Goal: Information Seeking & Learning: Find specific fact

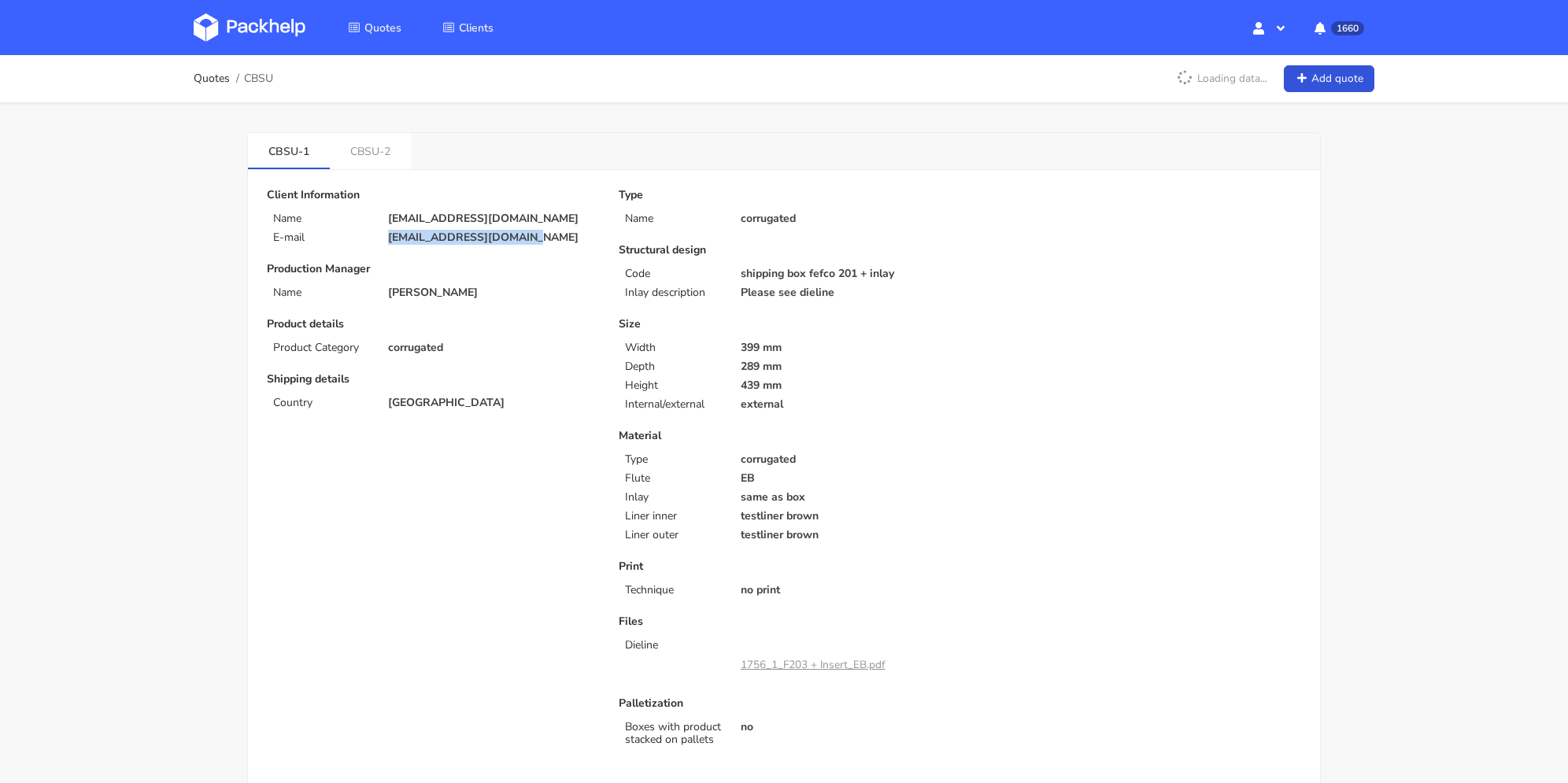
drag, startPoint x: 526, startPoint y: 237, endPoint x: 586, endPoint y: 2, distance: 242.5
click at [360, 232] on div "E-mail eviemont@groupe-arto.fr" at bounding box center [431, 237] width 352 height 13
copy div "eviemont@groupe-arto.fr"
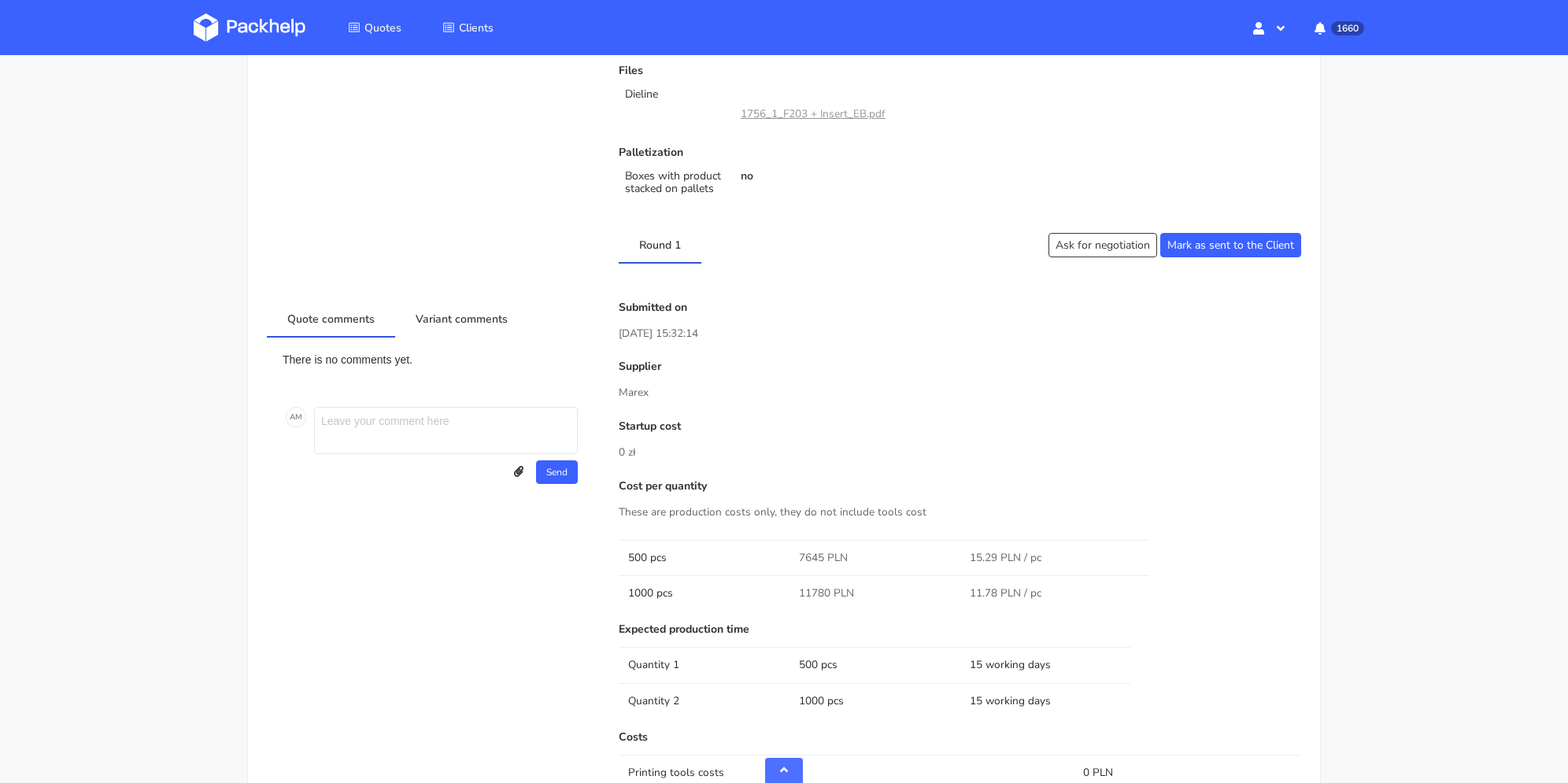
scroll to position [708, 0]
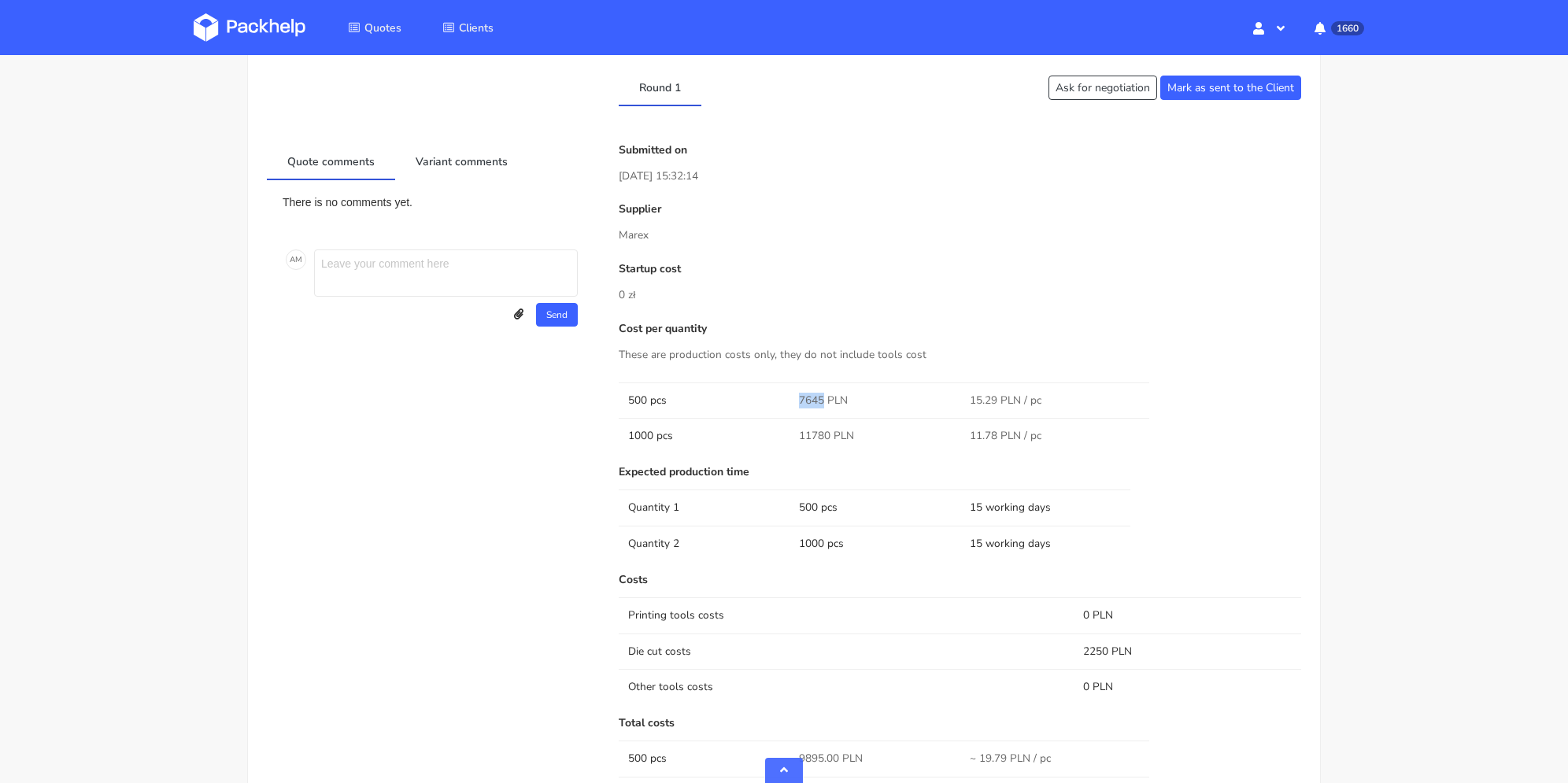
drag, startPoint x: 798, startPoint y: 398, endPoint x: 823, endPoint y: 400, distance: 25.1
click at [823, 400] on td "7645 PLN" at bounding box center [875, 400] width 171 height 36
copy span "7645"
drag, startPoint x: 799, startPoint y: 427, endPoint x: 827, endPoint y: 433, distance: 28.6
click at [827, 433] on span "11780 PLN" at bounding box center [826, 436] width 55 height 16
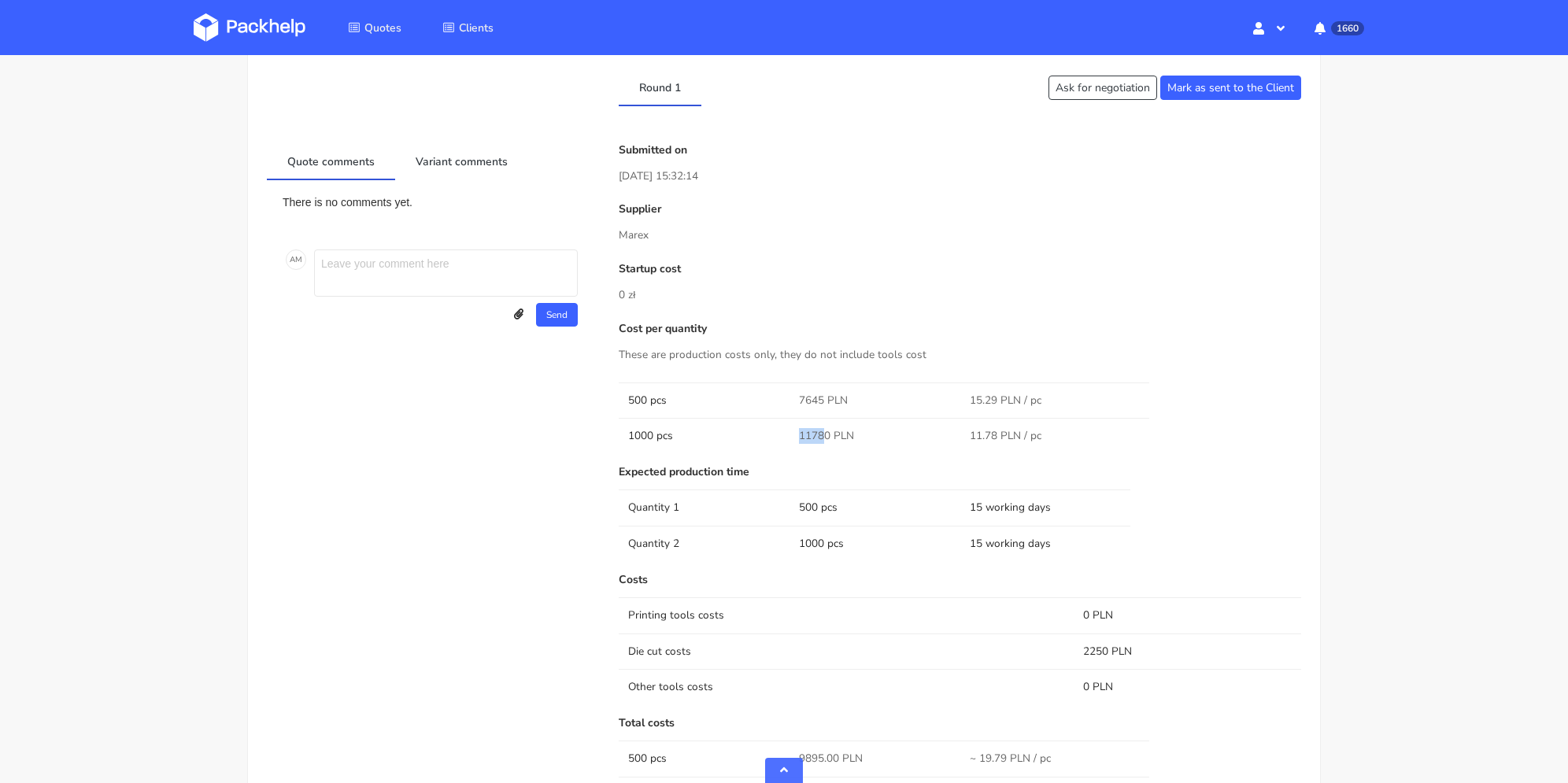
click at [828, 433] on span "11780 PLN" at bounding box center [826, 436] width 55 height 16
click at [829, 434] on span "11780 PLN" at bounding box center [826, 436] width 55 height 16
drag, startPoint x: 830, startPoint y: 434, endPoint x: 796, endPoint y: 436, distance: 34.1
click at [796, 436] on td "11780 PLN" at bounding box center [875, 436] width 171 height 36
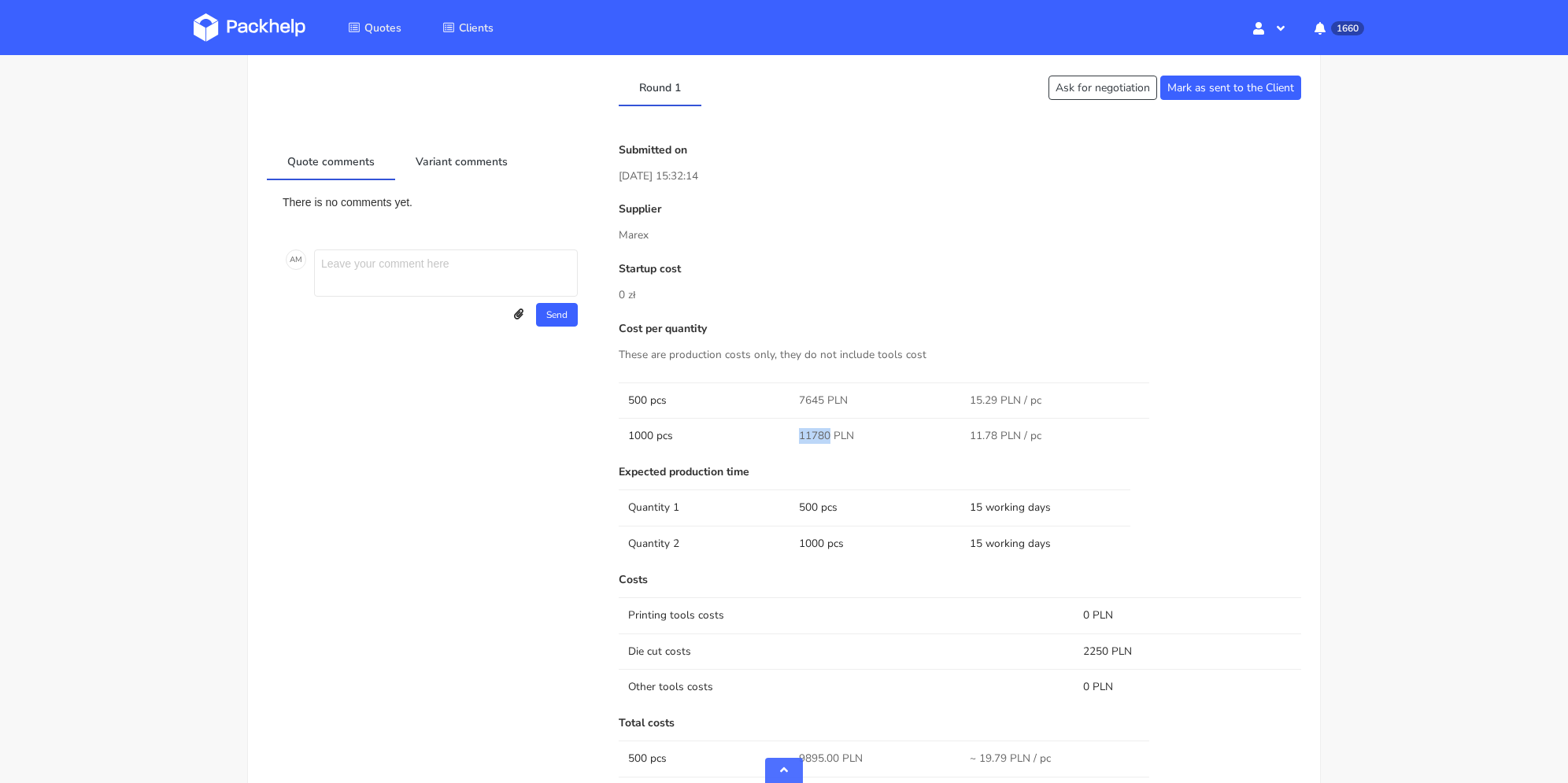
copy span "11780"
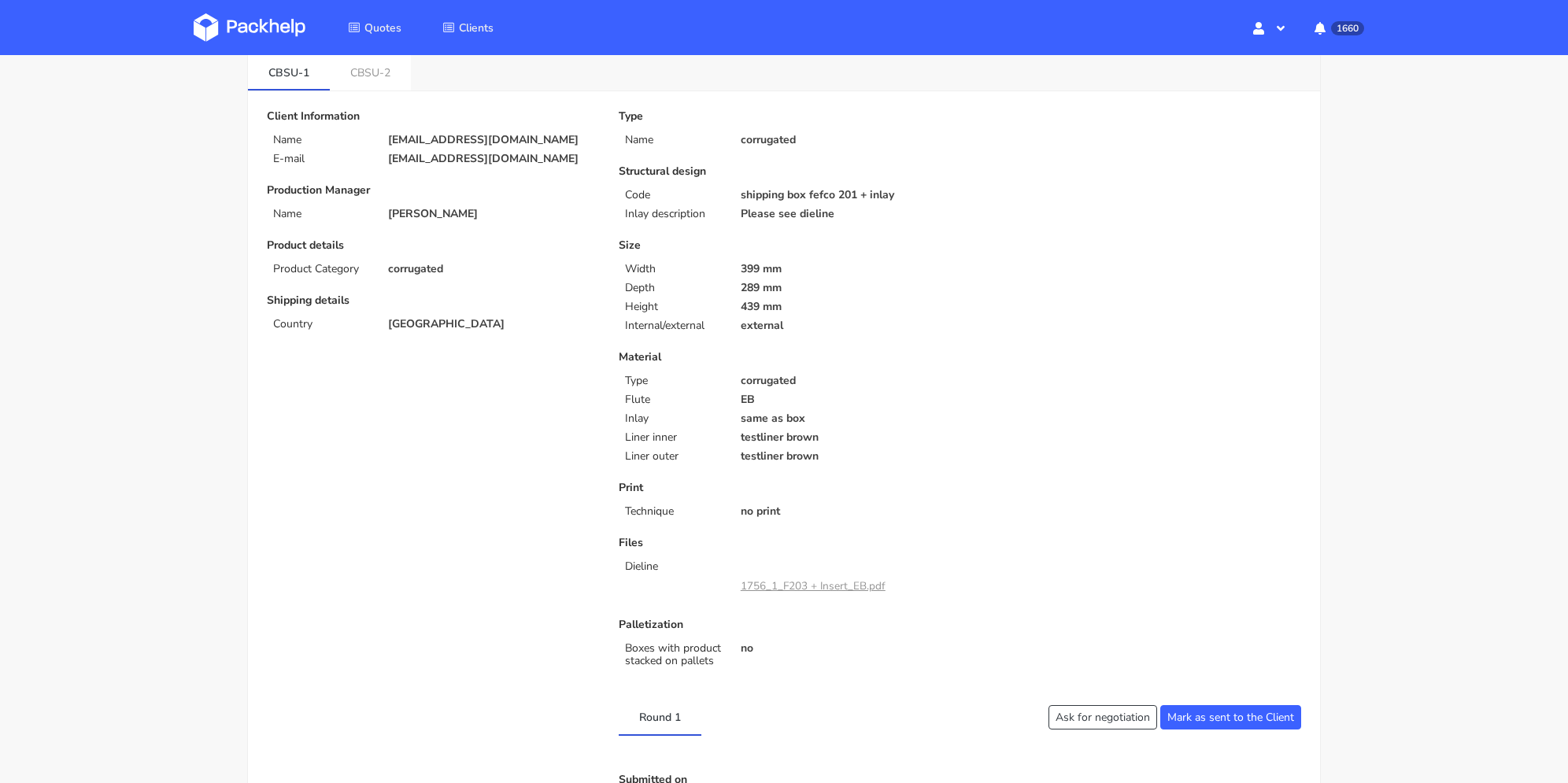
scroll to position [0, 0]
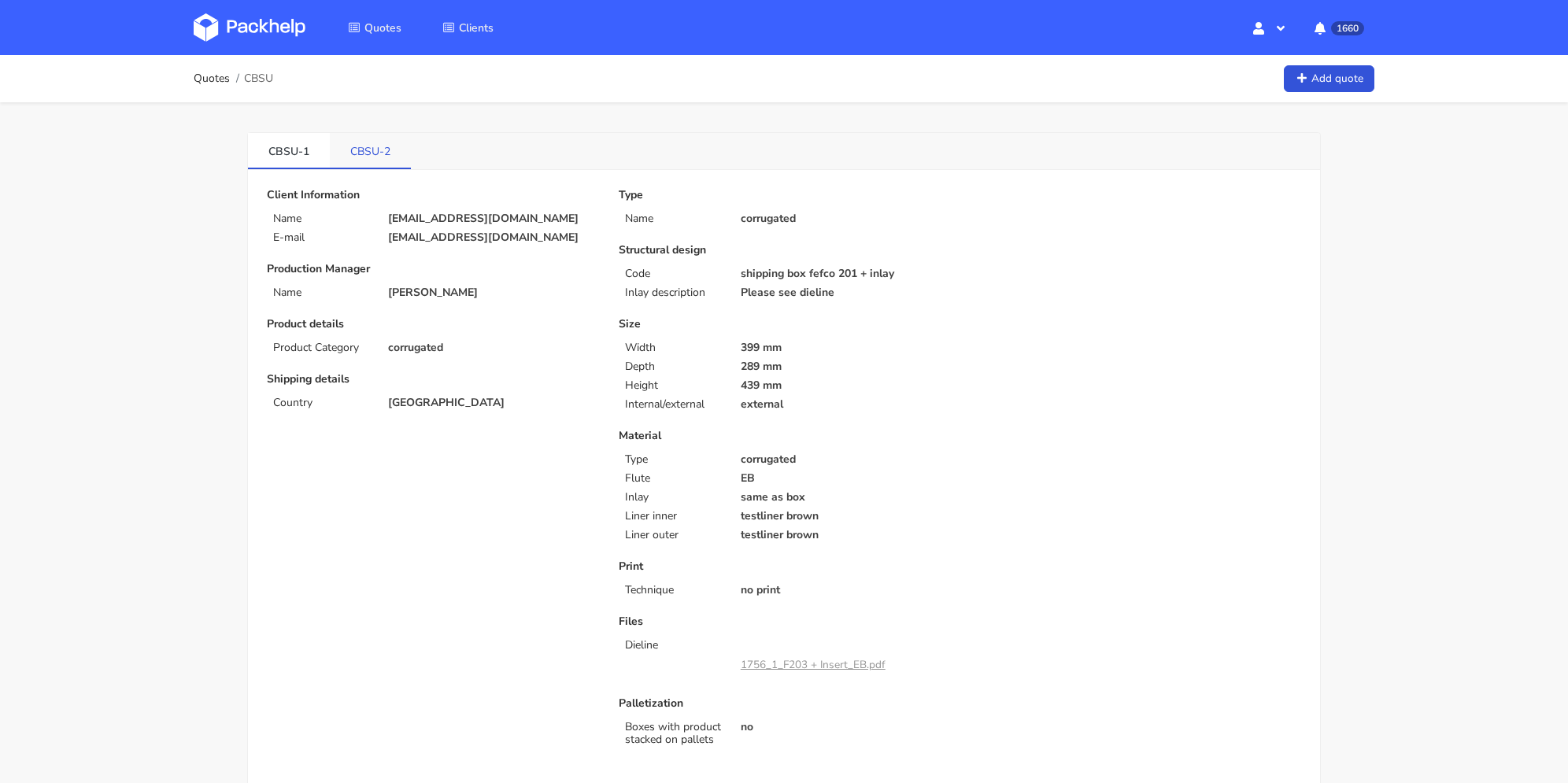
click at [364, 162] on link "CBSU-2" at bounding box center [369, 150] width 81 height 35
click at [311, 166] on link "CBSU-1" at bounding box center [289, 150] width 82 height 35
click at [307, 160] on link "CBSU-1" at bounding box center [289, 150] width 82 height 35
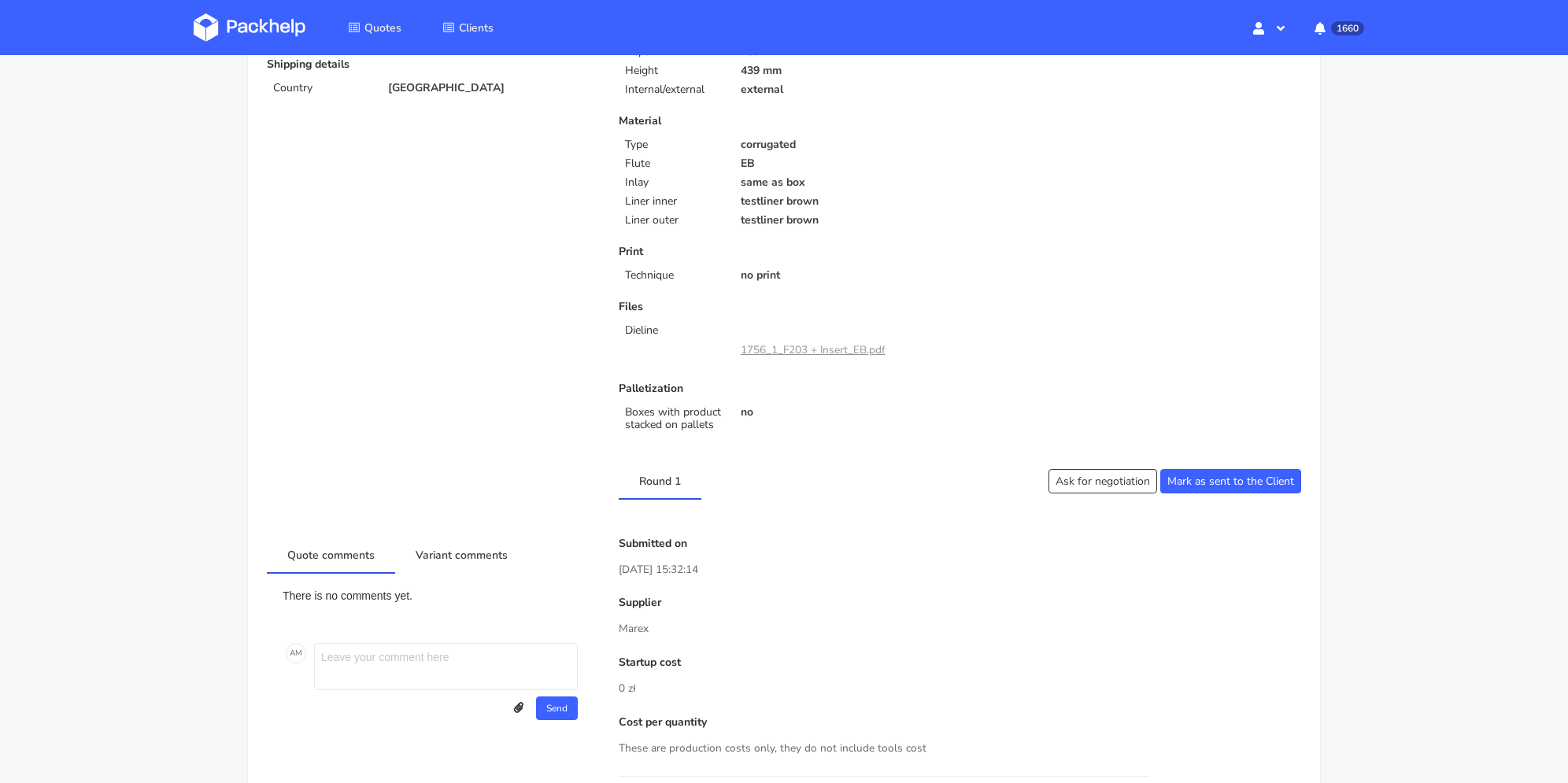
scroll to position [236, 0]
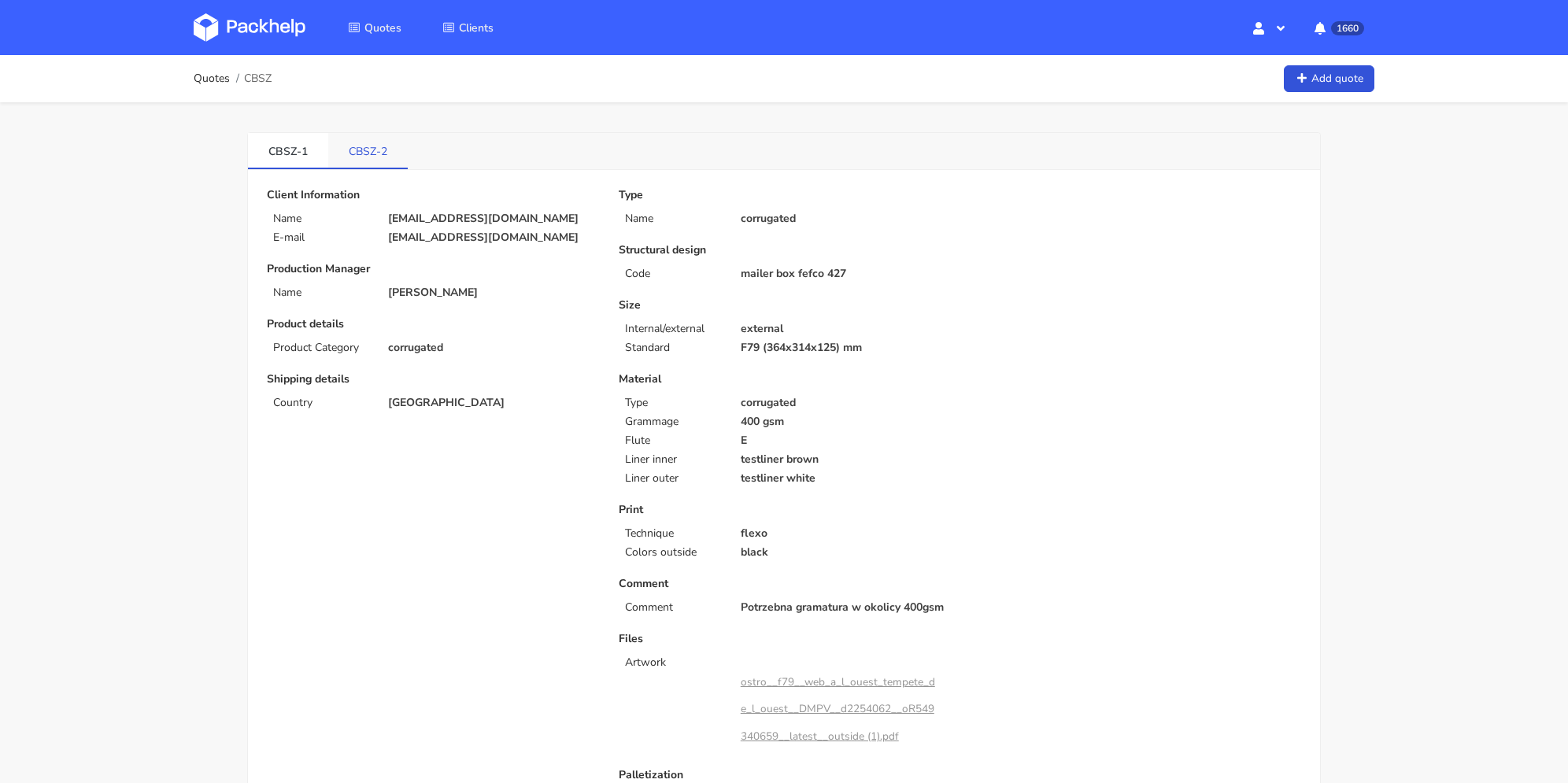
click at [369, 161] on link "CBSZ-2" at bounding box center [368, 150] width 80 height 35
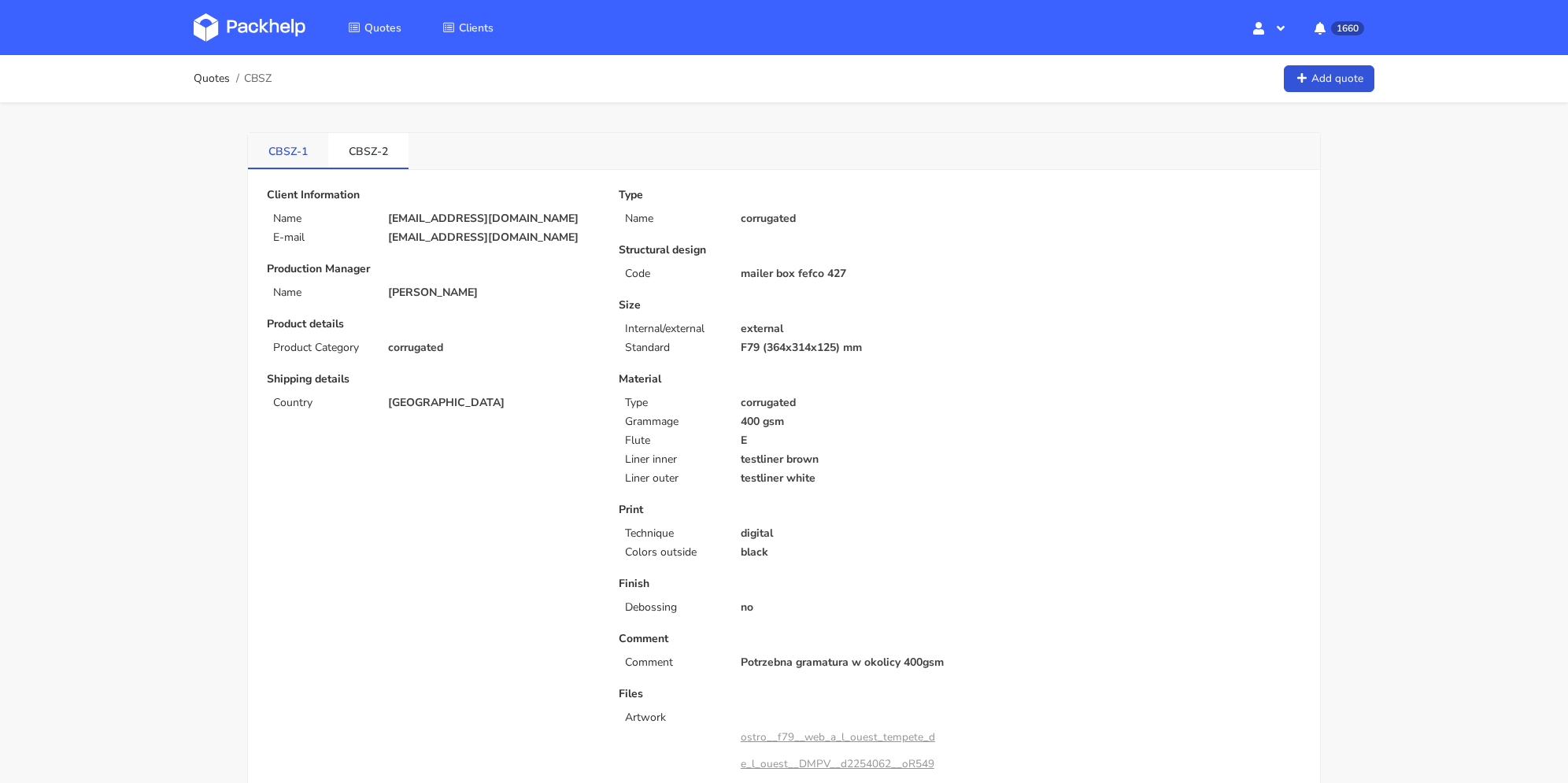
click at [285, 166] on div "CBSZ-1 CBSZ-2" at bounding box center [784, 152] width 1072 height 37
click at [303, 159] on link "CBSZ-1" at bounding box center [288, 150] width 81 height 35
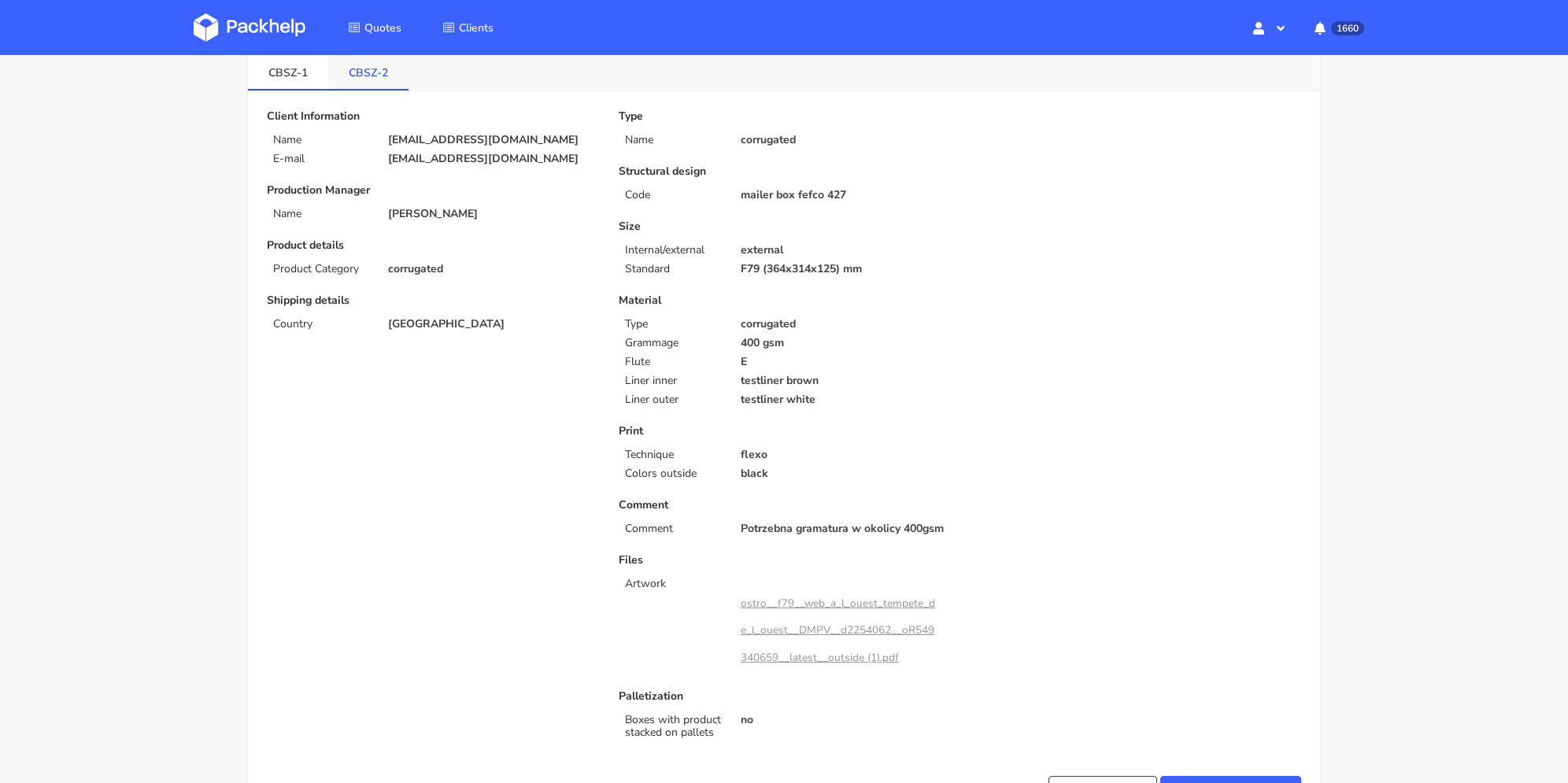
click at [387, 81] on link "CBSZ-2" at bounding box center [368, 71] width 81 height 35
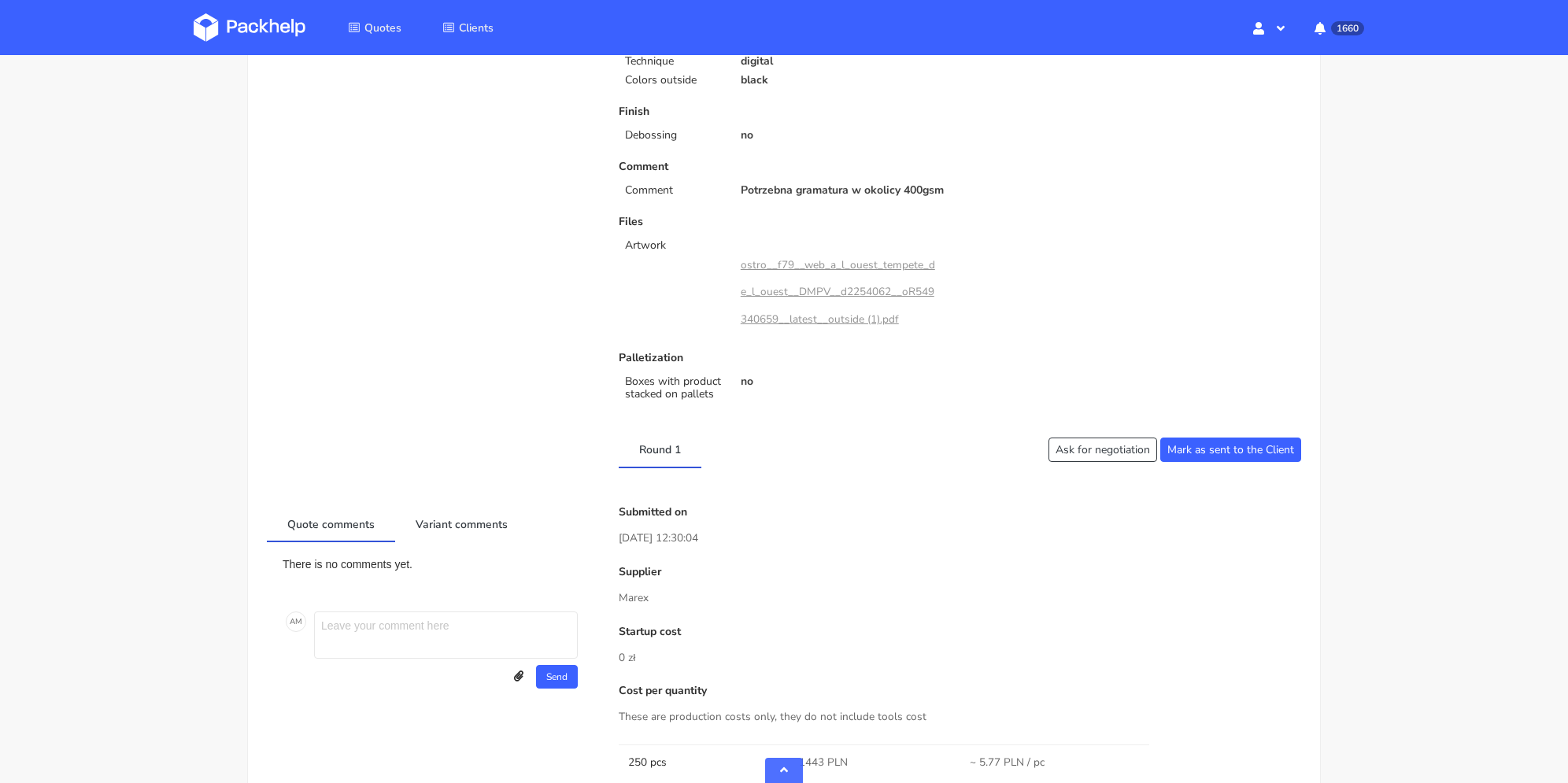
scroll to position [629, 0]
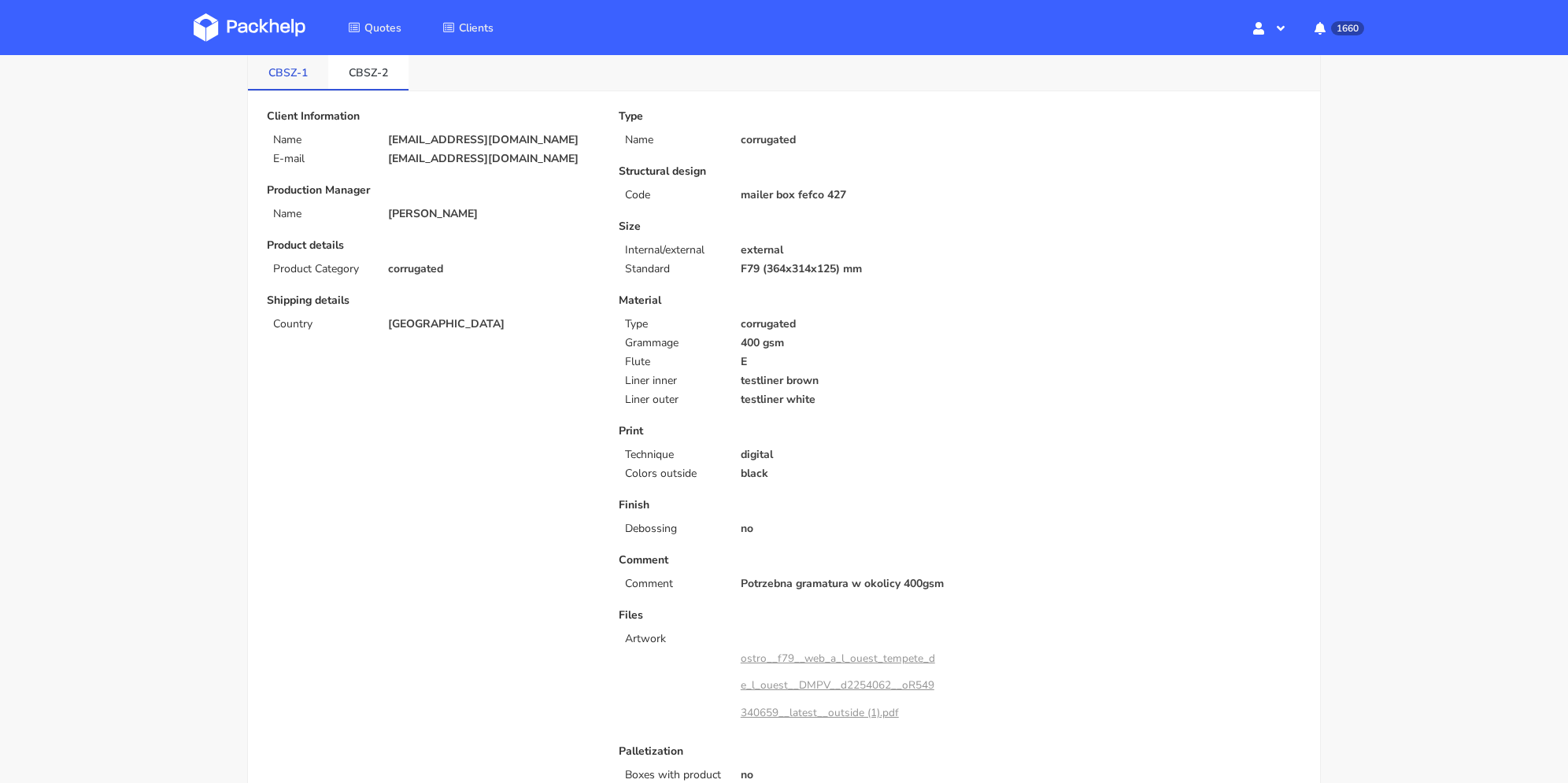
click at [305, 75] on link "CBSZ-1" at bounding box center [288, 71] width 81 height 35
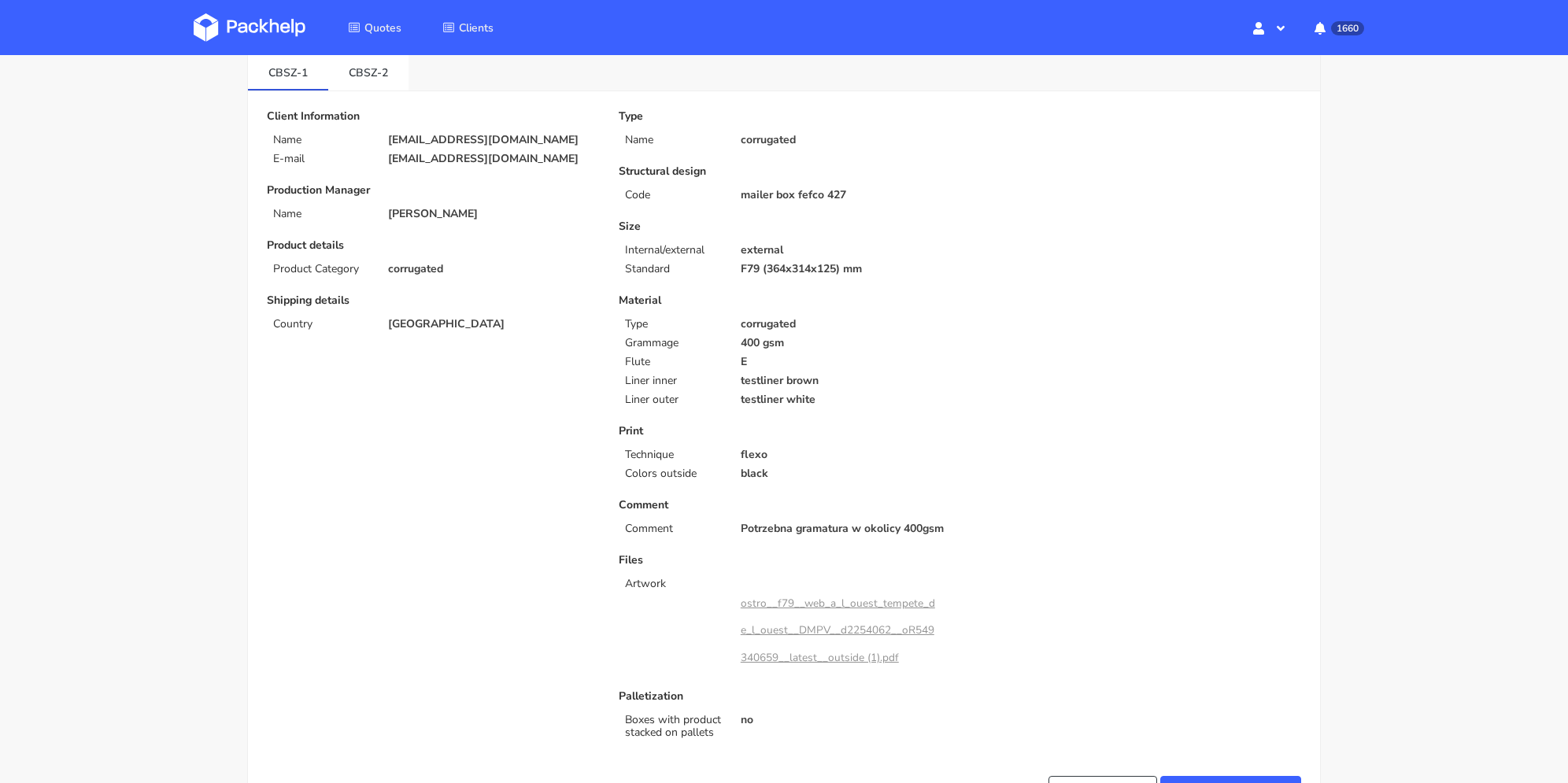
scroll to position [0, 0]
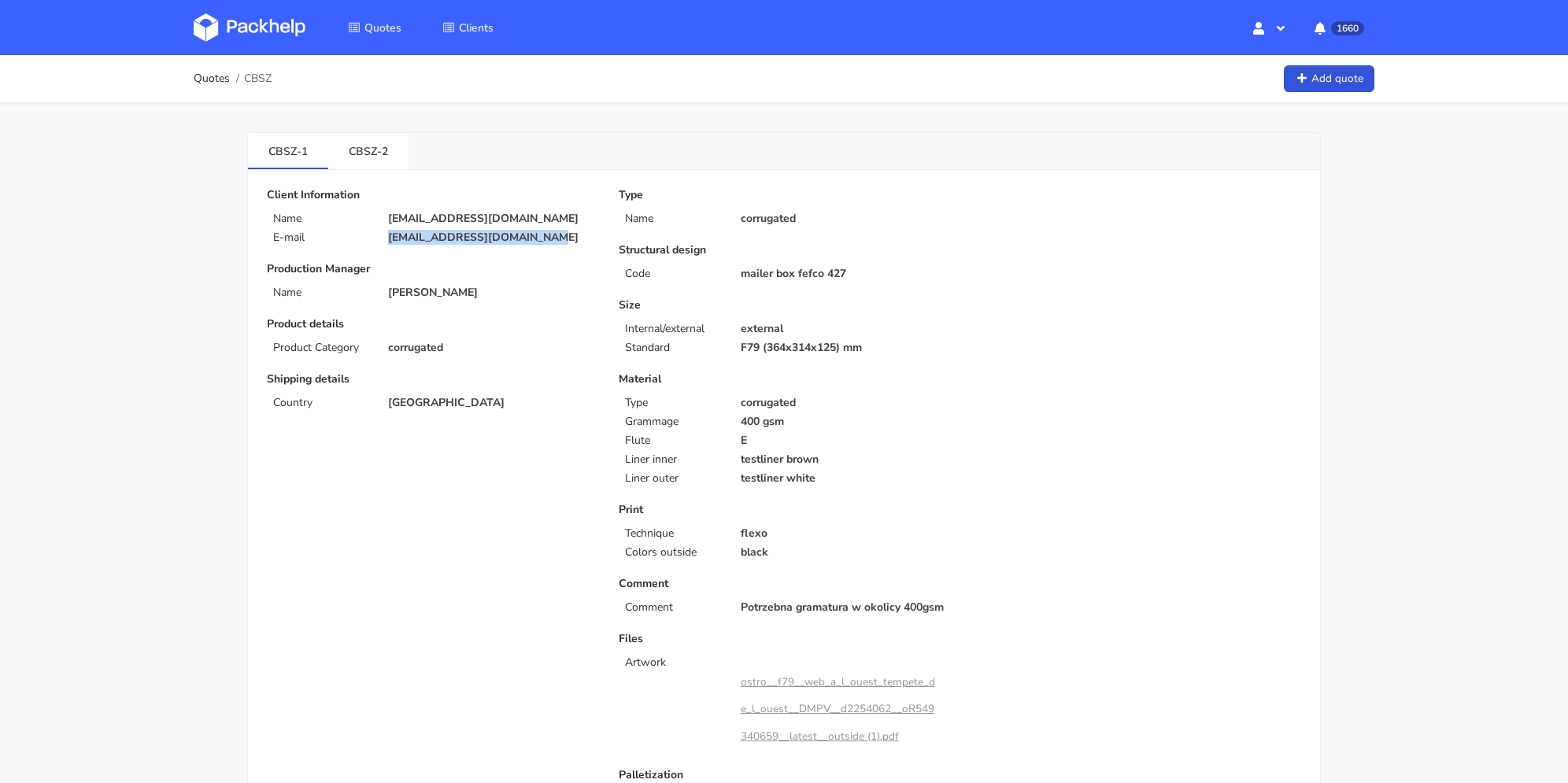
drag, startPoint x: 519, startPoint y: 242, endPoint x: 370, endPoint y: 235, distance: 149.2
click at [370, 235] on div "E-mail contact@tempetedelouest.fr" at bounding box center [431, 237] width 352 height 13
copy div "[EMAIL_ADDRESS][DOMAIN_NAME]"
click at [341, 156] on link "CBSZ-2" at bounding box center [368, 150] width 81 height 35
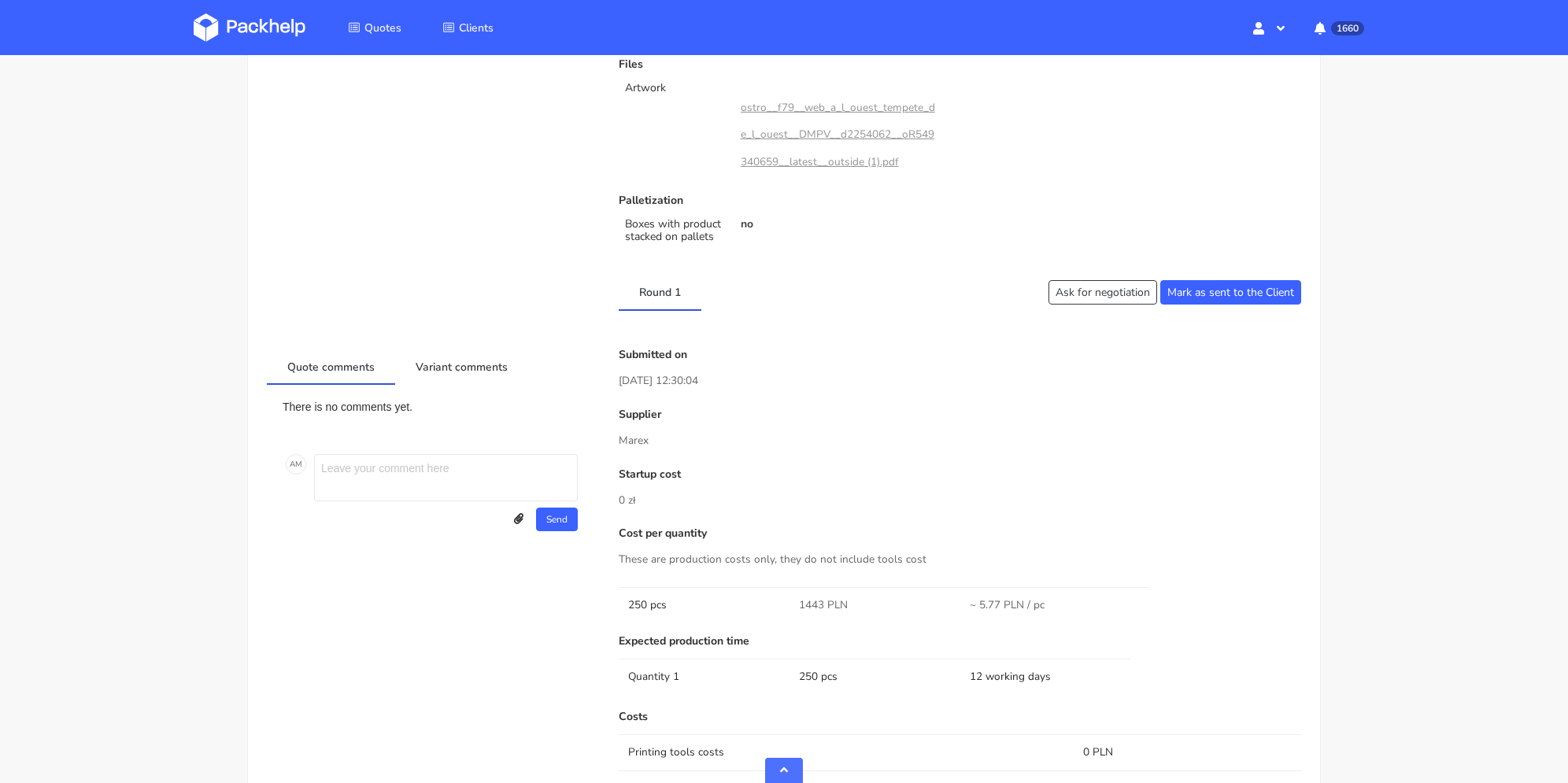
scroll to position [944, 0]
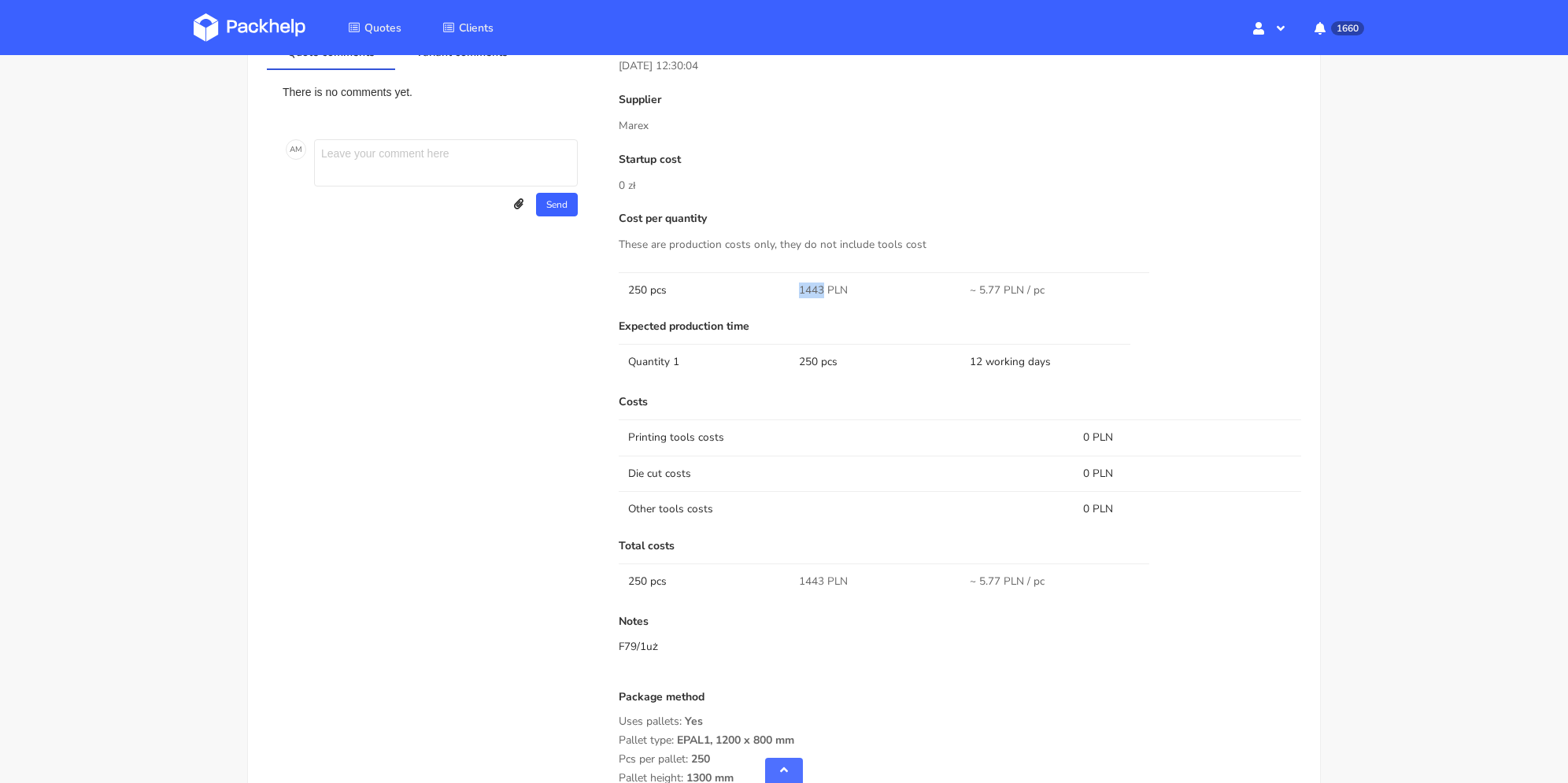
click at [824, 289] on td "1443 PLN" at bounding box center [875, 290] width 171 height 36
copy span "1443"
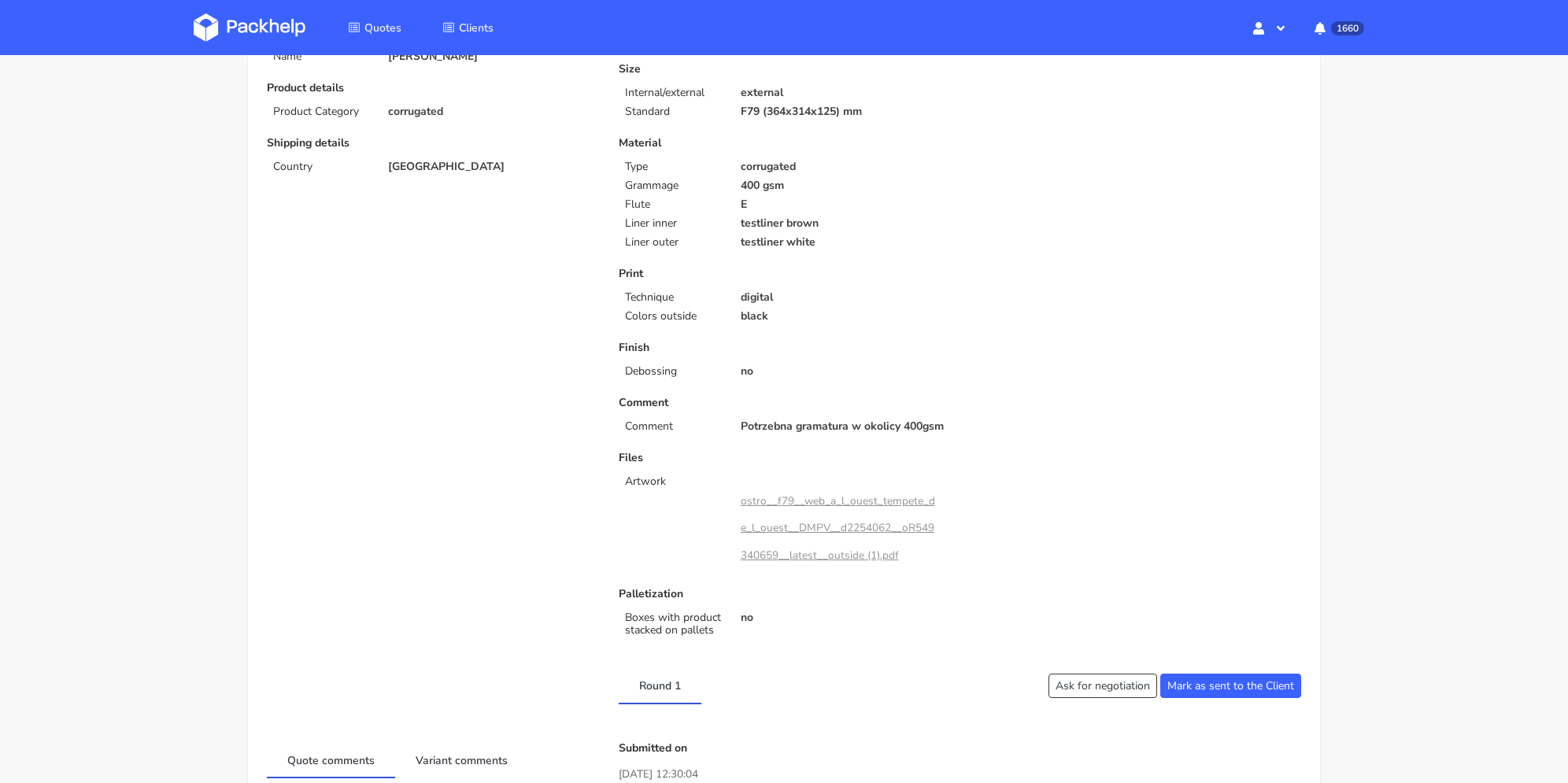
scroll to position [0, 0]
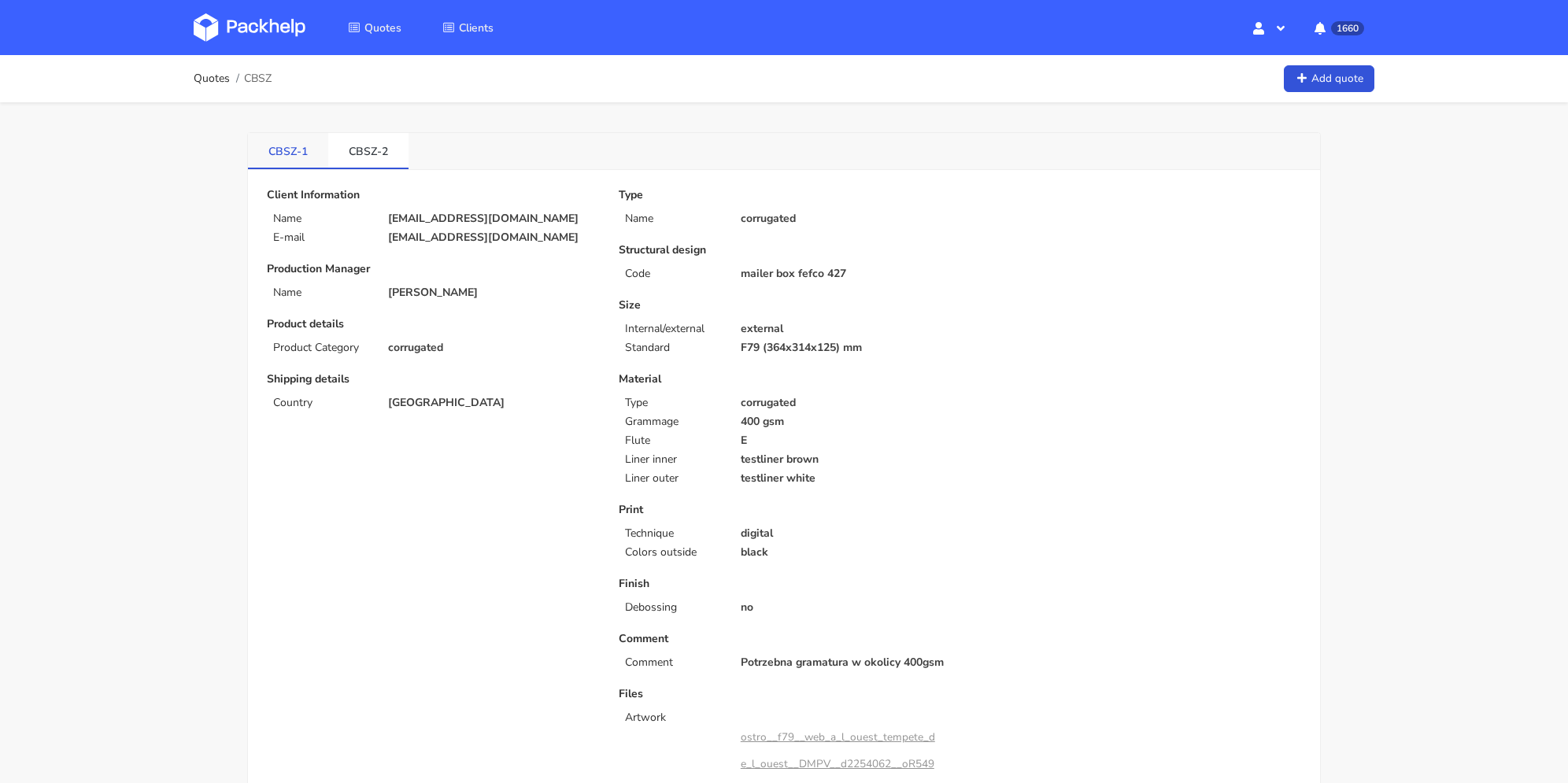
click at [307, 150] on link "CBSZ-1" at bounding box center [288, 150] width 81 height 35
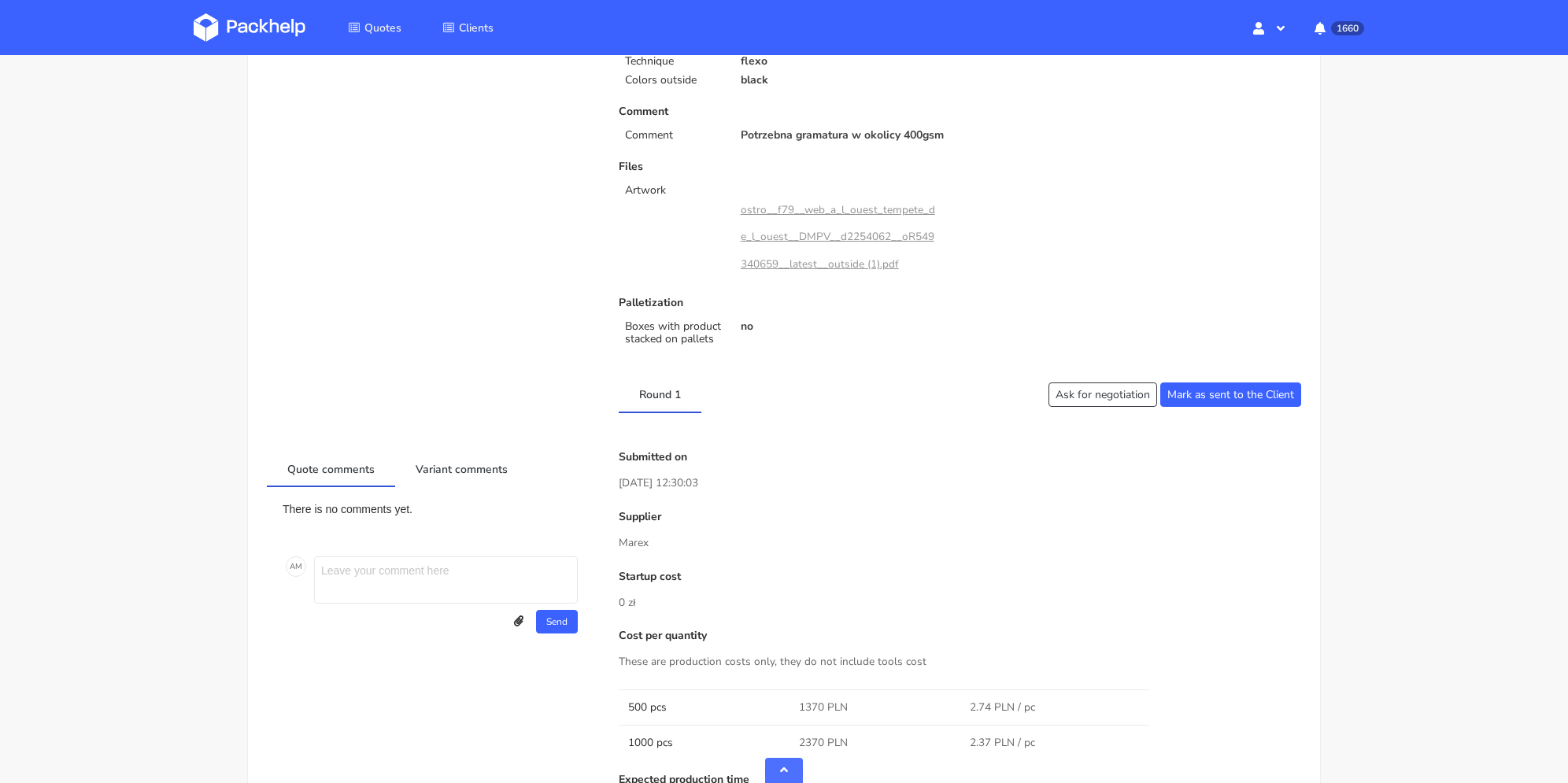
scroll to position [866, 0]
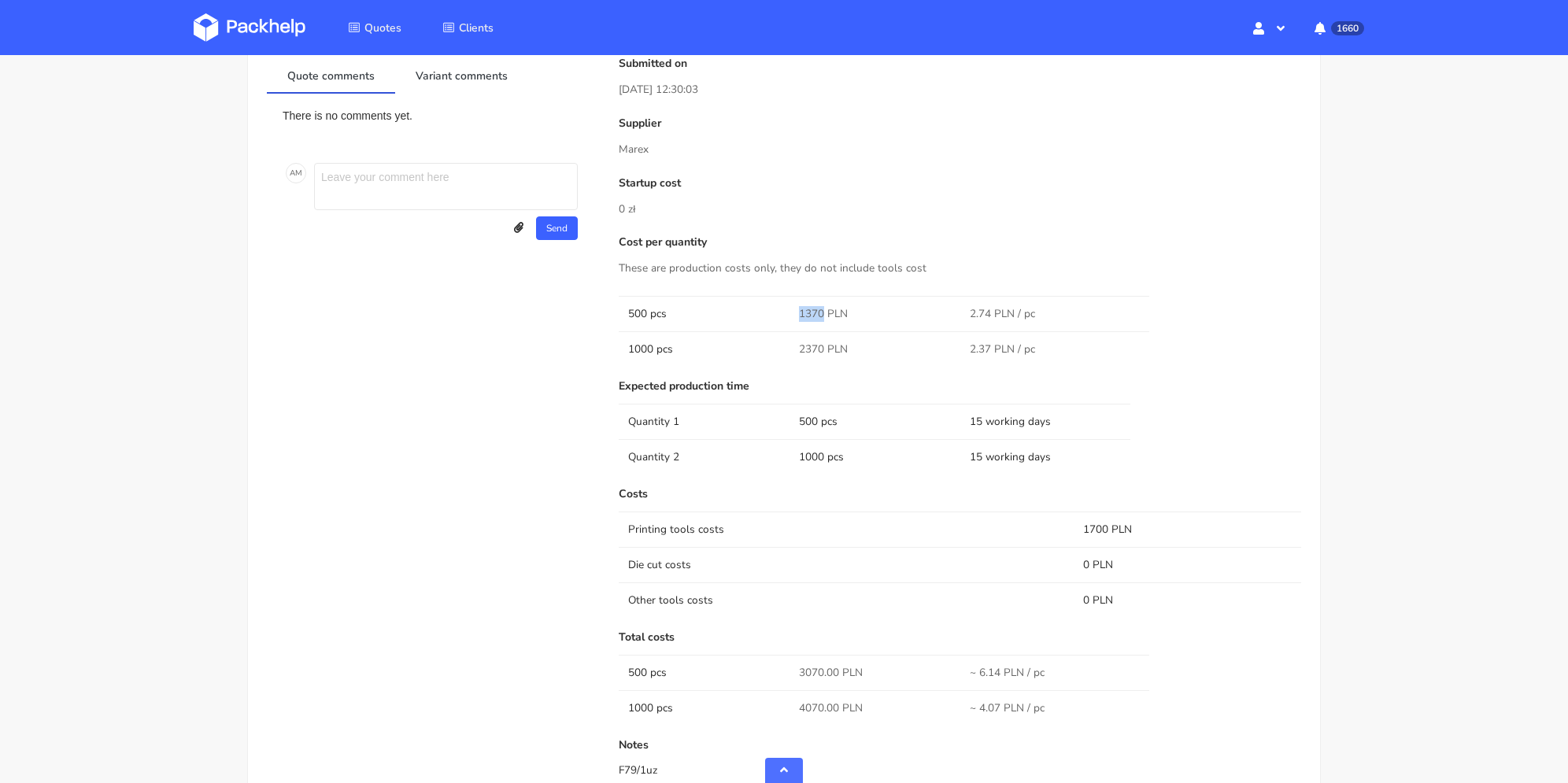
drag, startPoint x: 790, startPoint y: 308, endPoint x: 826, endPoint y: 307, distance: 36.0
click at [823, 310] on td "1370 PLN" at bounding box center [875, 313] width 171 height 36
copy span "1370"
drag, startPoint x: 803, startPoint y: 342, endPoint x: 823, endPoint y: 349, distance: 21.2
click at [823, 349] on tr "1000 pcs 2370 PLN 2.37 PLN / pc" at bounding box center [960, 349] width 683 height 36
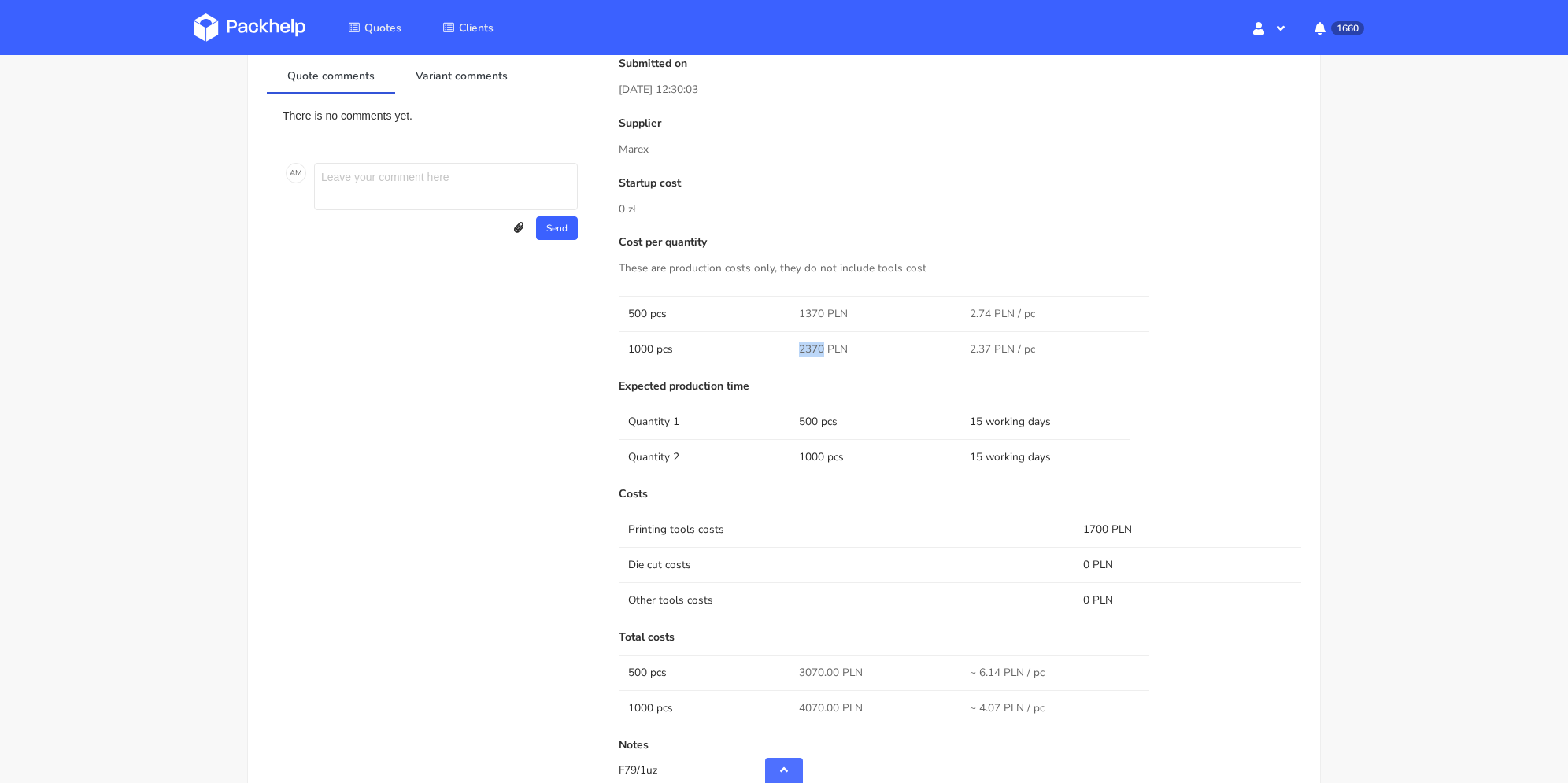
copy tr "2370"
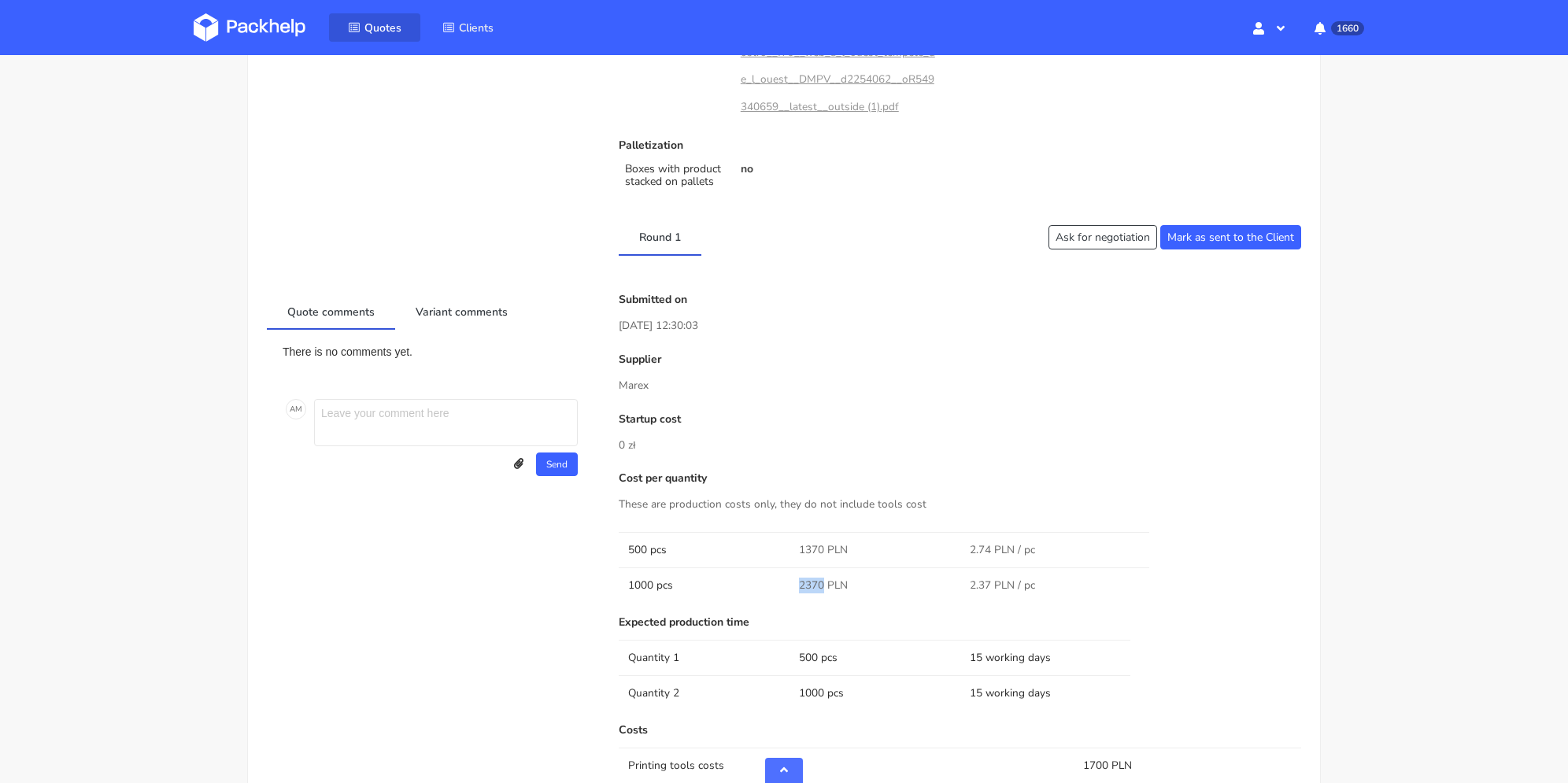
click at [382, 35] on link "Quotes" at bounding box center [375, 27] width 92 height 28
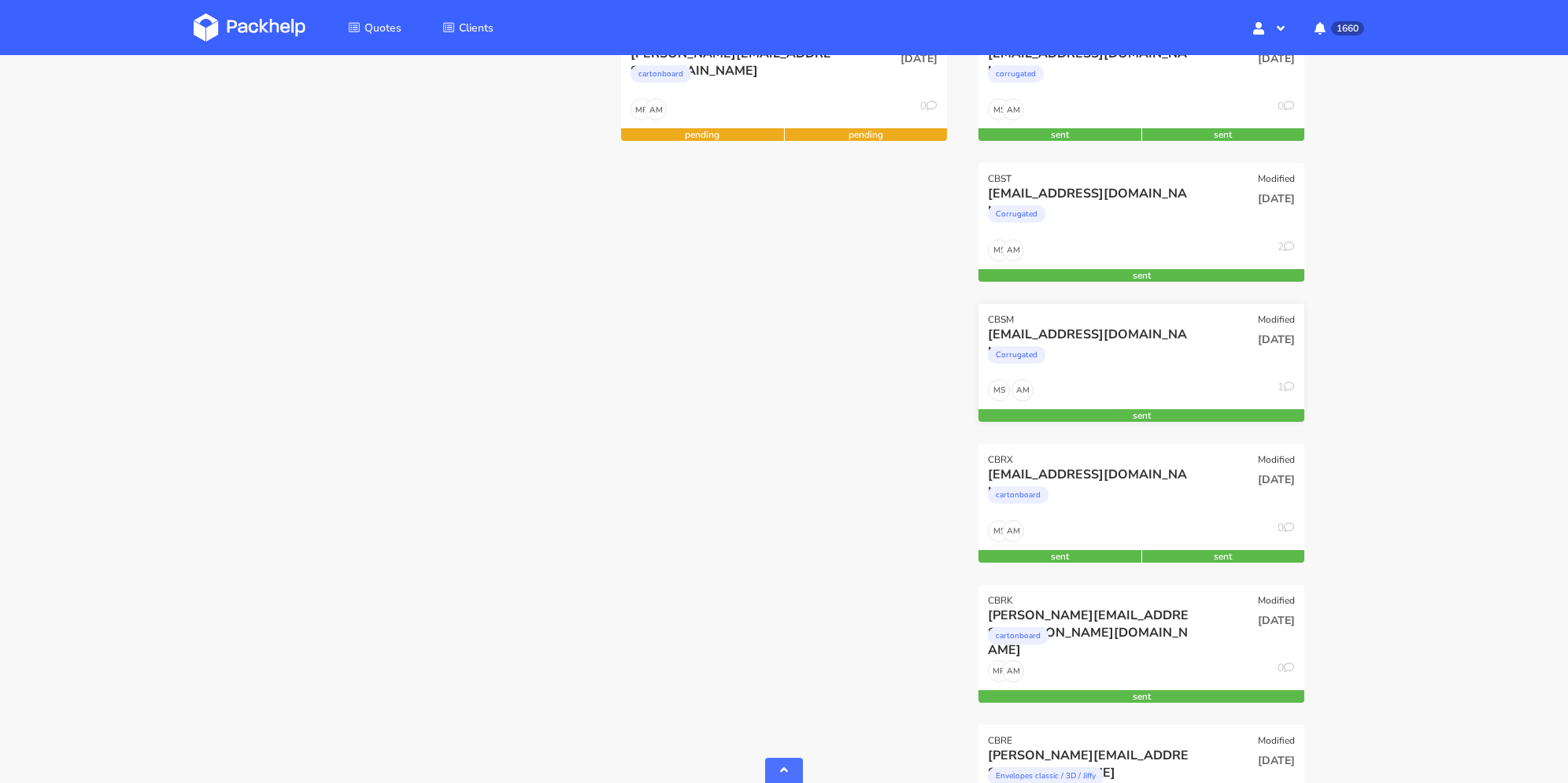
scroll to position [787, 0]
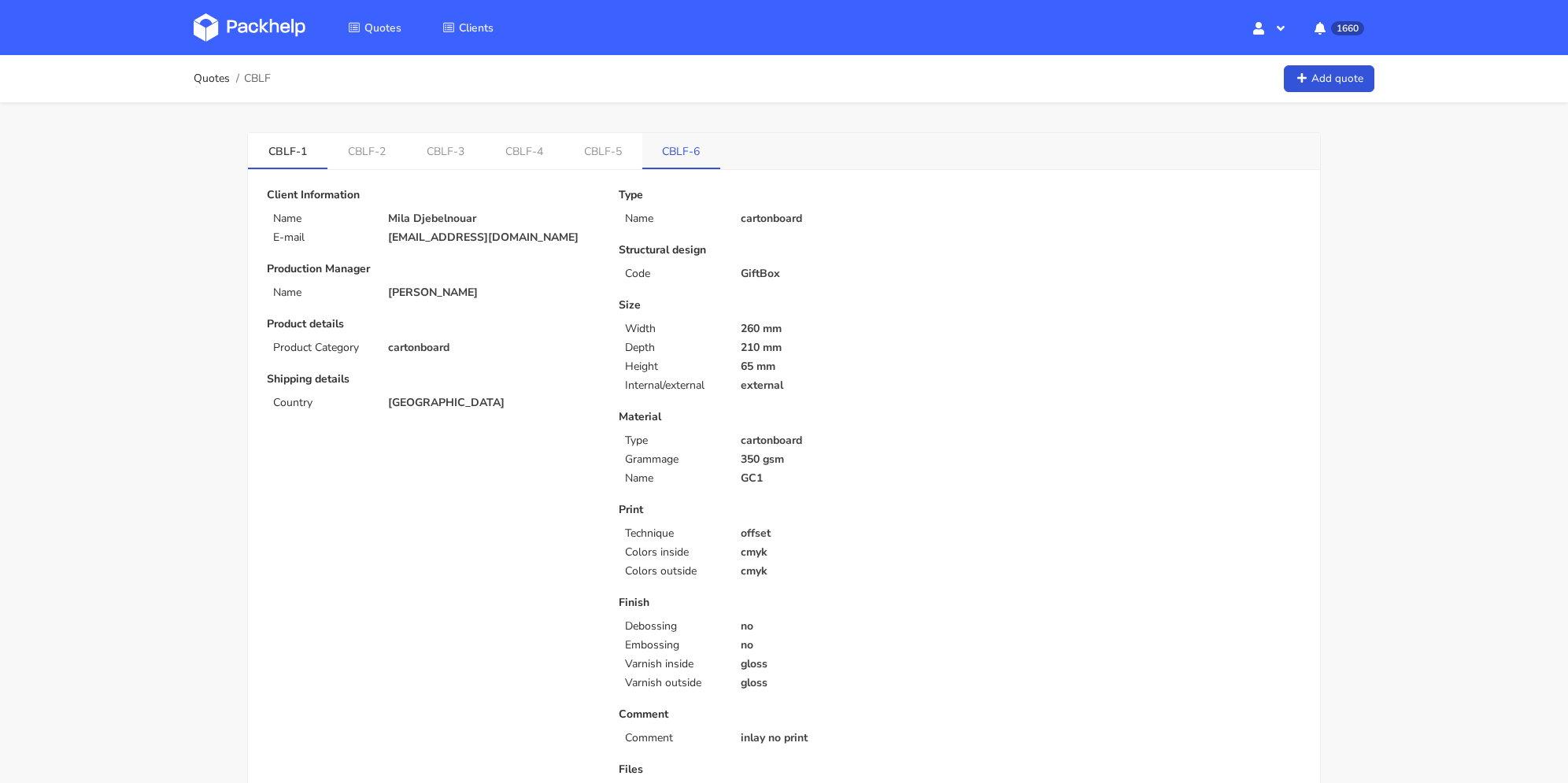
drag, startPoint x: 700, startPoint y: 148, endPoint x: 613, endPoint y: 185, distance: 94.5
click at [700, 149] on link "CBLF-6" at bounding box center [681, 150] width 79 height 35
drag, startPoint x: 512, startPoint y: 239, endPoint x: 440, endPoint y: 180, distance: 93.1
click at [375, 240] on div "E-mail [EMAIL_ADDRESS][DOMAIN_NAME]" at bounding box center [431, 237] width 352 height 13
copy div "[EMAIL_ADDRESS][DOMAIN_NAME]"
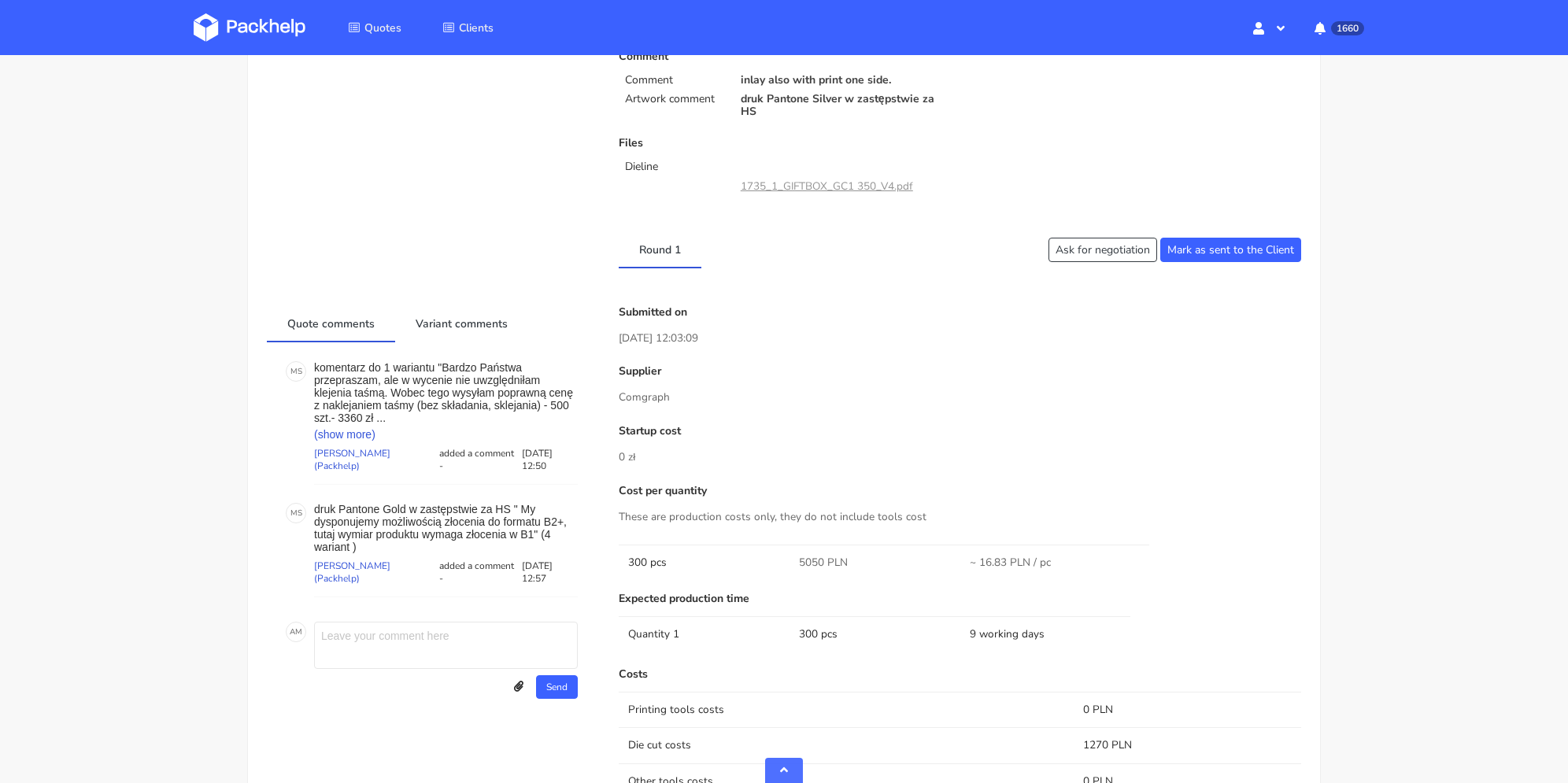
scroll to position [472, 0]
